Goal: Check status: Check status

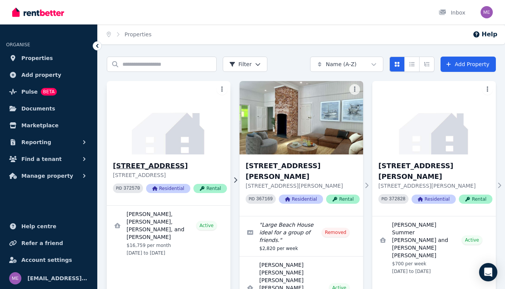
click at [169, 167] on h3 "[STREET_ADDRESS]" at bounding box center [170, 165] width 114 height 11
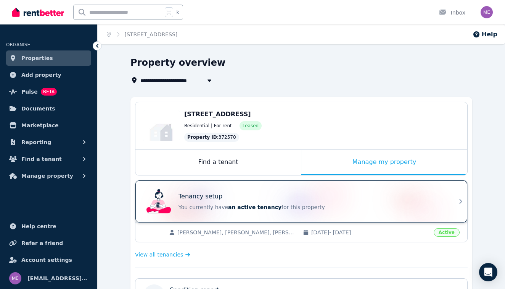
click at [380, 204] on p "You currently have an active tenancy for this property" at bounding box center [312, 207] width 267 height 8
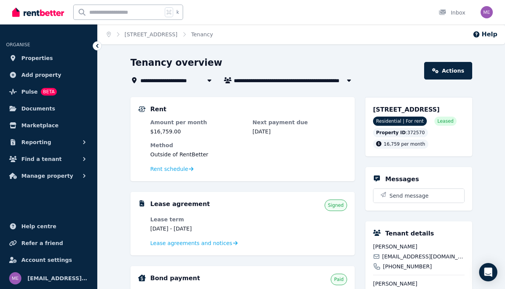
click at [252, 80] on span "[PERSON_NAME], [PERSON_NAME], [PERSON_NAME], and [PERSON_NAME]" at bounding box center [295, 80] width 122 height 9
type input "**********"
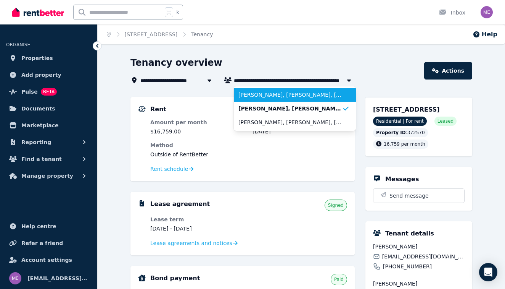
click at [254, 94] on span "[PERSON_NAME], [PERSON_NAME], [PERSON_NAME], [PERSON_NAME], [PERSON_NAME], and …" at bounding box center [291, 95] width 104 height 8
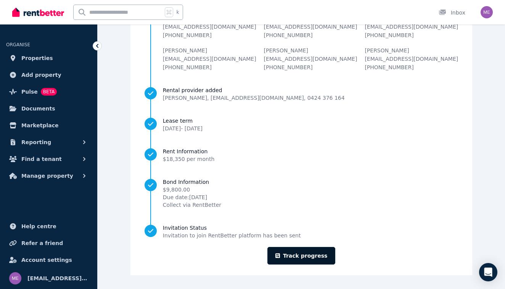
scroll to position [101, 0]
click at [314, 256] on link "Track progress" at bounding box center [302, 256] width 68 height 18
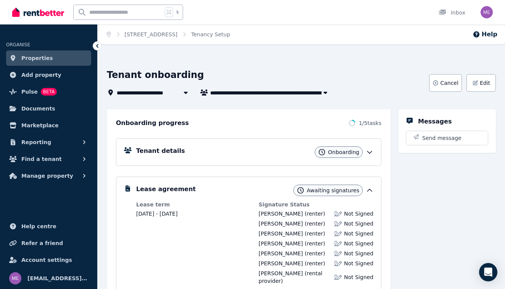
click at [266, 152] on div "Tenant details Onboarding" at bounding box center [254, 151] width 237 height 11
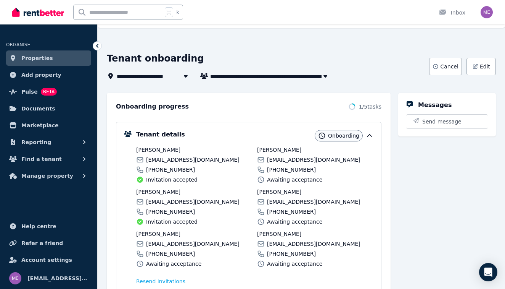
scroll to position [16, 0]
click at [484, 64] on span "Edit" at bounding box center [485, 67] width 10 height 8
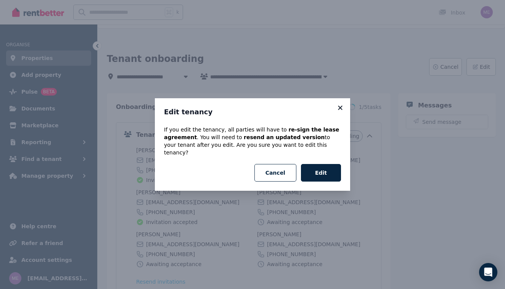
click at [340, 110] on icon at bounding box center [340, 107] width 4 height 4
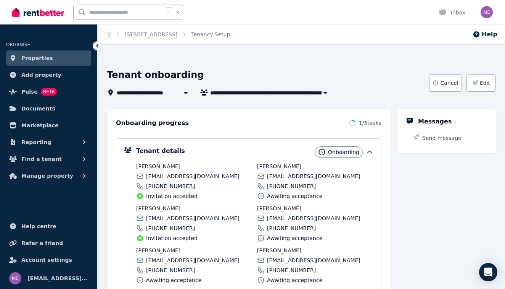
scroll to position [0, 0]
click at [27, 56] on span "Properties" at bounding box center [37, 57] width 32 height 9
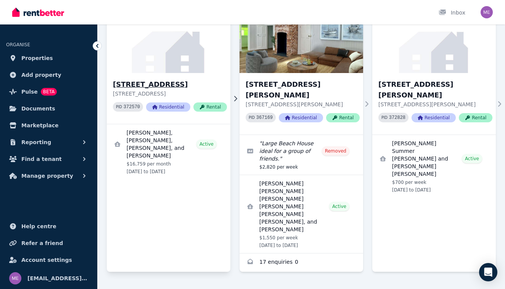
scroll to position [81, 0]
click at [38, 140] on span "Reporting" at bounding box center [36, 141] width 30 height 9
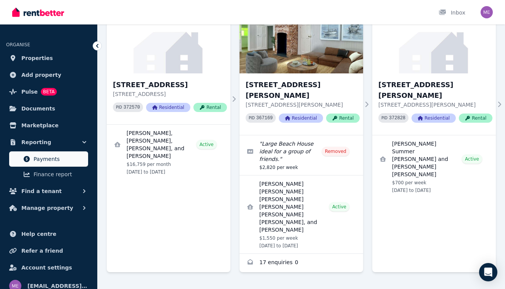
click at [42, 160] on span "Payments" at bounding box center [60, 158] width 52 height 9
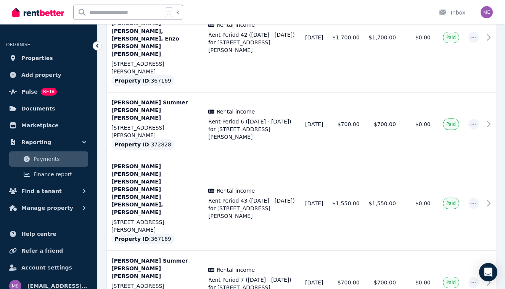
scroll to position [271, 0]
